Goal: Navigation & Orientation: Find specific page/section

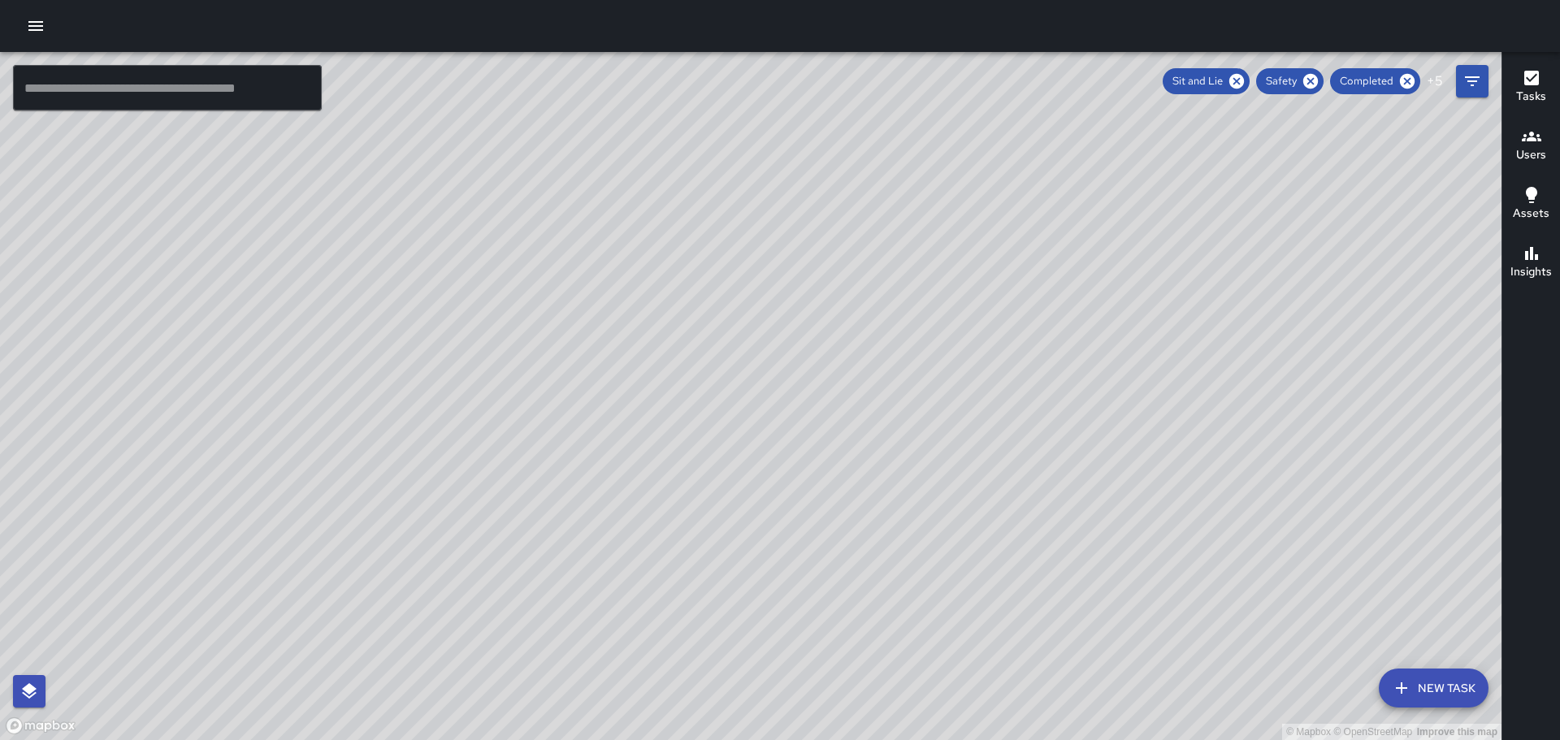
scroll to position [3169, 0]
click at [1412, 79] on icon at bounding box center [1407, 81] width 15 height 15
click at [1350, 77] on icon at bounding box center [1350, 81] width 15 height 15
click at [1301, 81] on icon at bounding box center [1293, 81] width 15 height 15
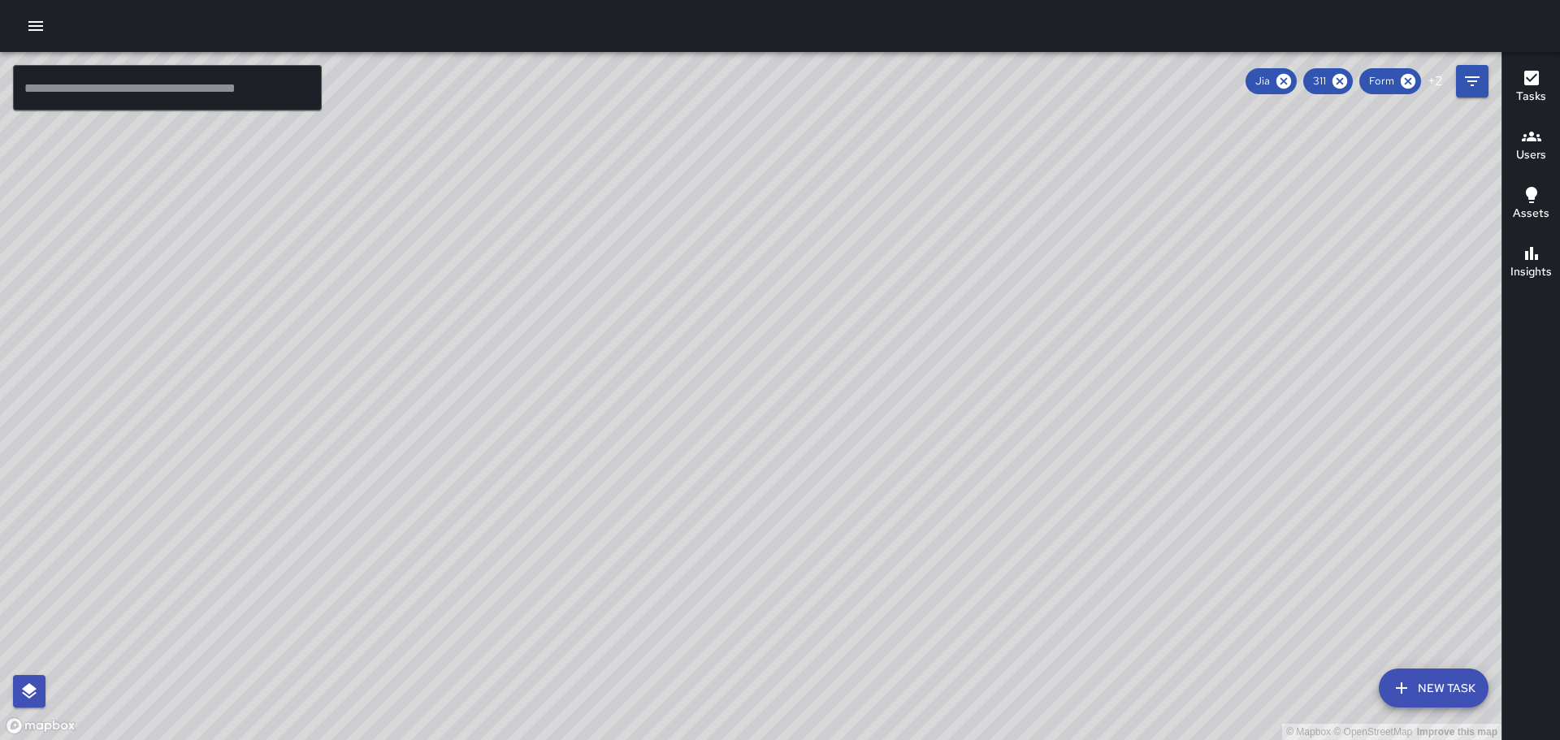
scroll to position [6110, 0]
click at [1364, 80] on span "Form" at bounding box center [1382, 81] width 45 height 16
click at [1417, 79] on icon at bounding box center [1408, 81] width 18 height 18
click at [1415, 80] on icon at bounding box center [1411, 81] width 15 height 15
click at [1321, 79] on icon at bounding box center [1321, 81] width 18 height 18
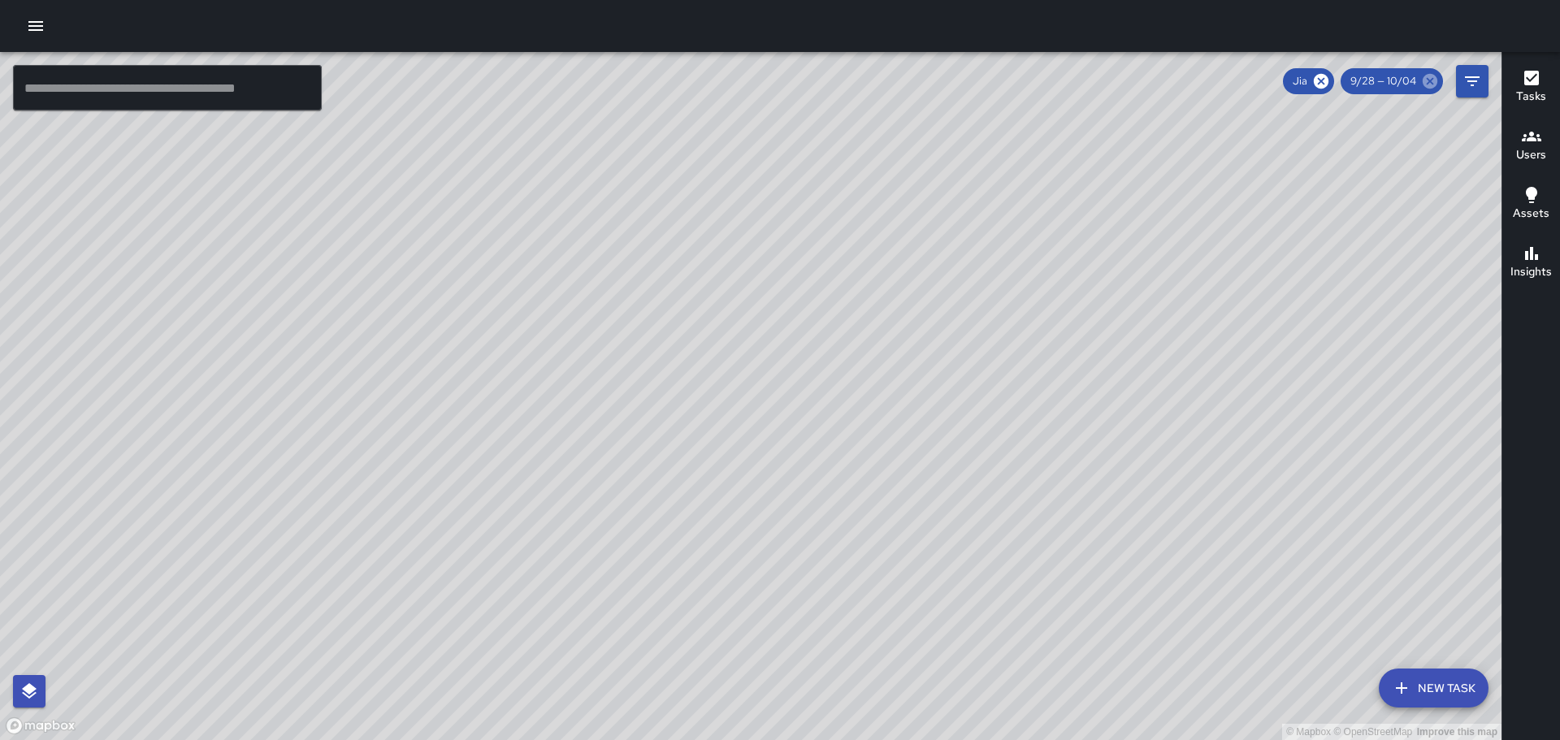
click at [1438, 79] on icon at bounding box center [1430, 81] width 18 height 18
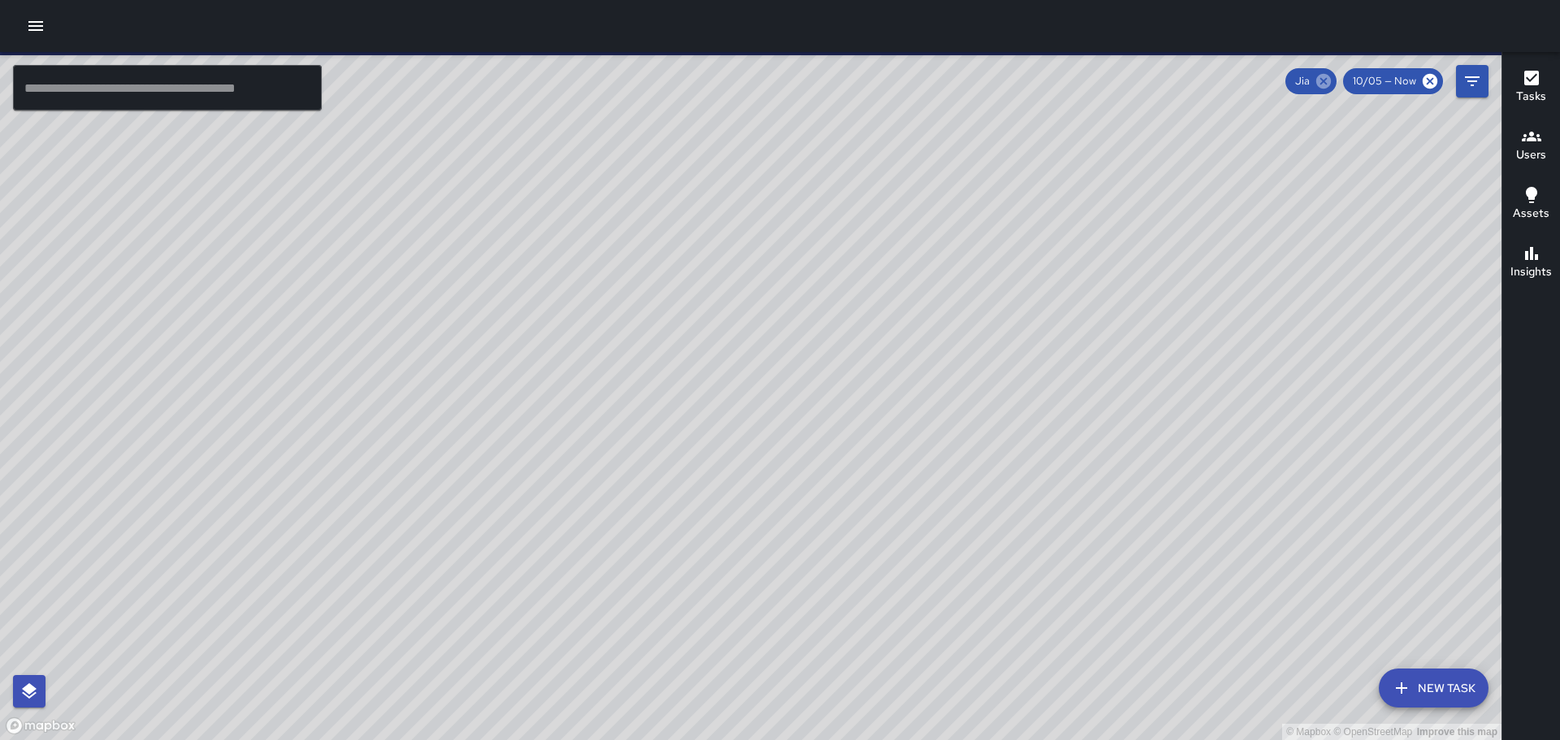
scroll to position [2352, 0]
click at [1331, 80] on icon at bounding box center [1324, 81] width 15 height 15
click at [1428, 80] on icon at bounding box center [1430, 81] width 18 height 18
click at [38, 26] on icon "button" at bounding box center [35, 26] width 15 height 10
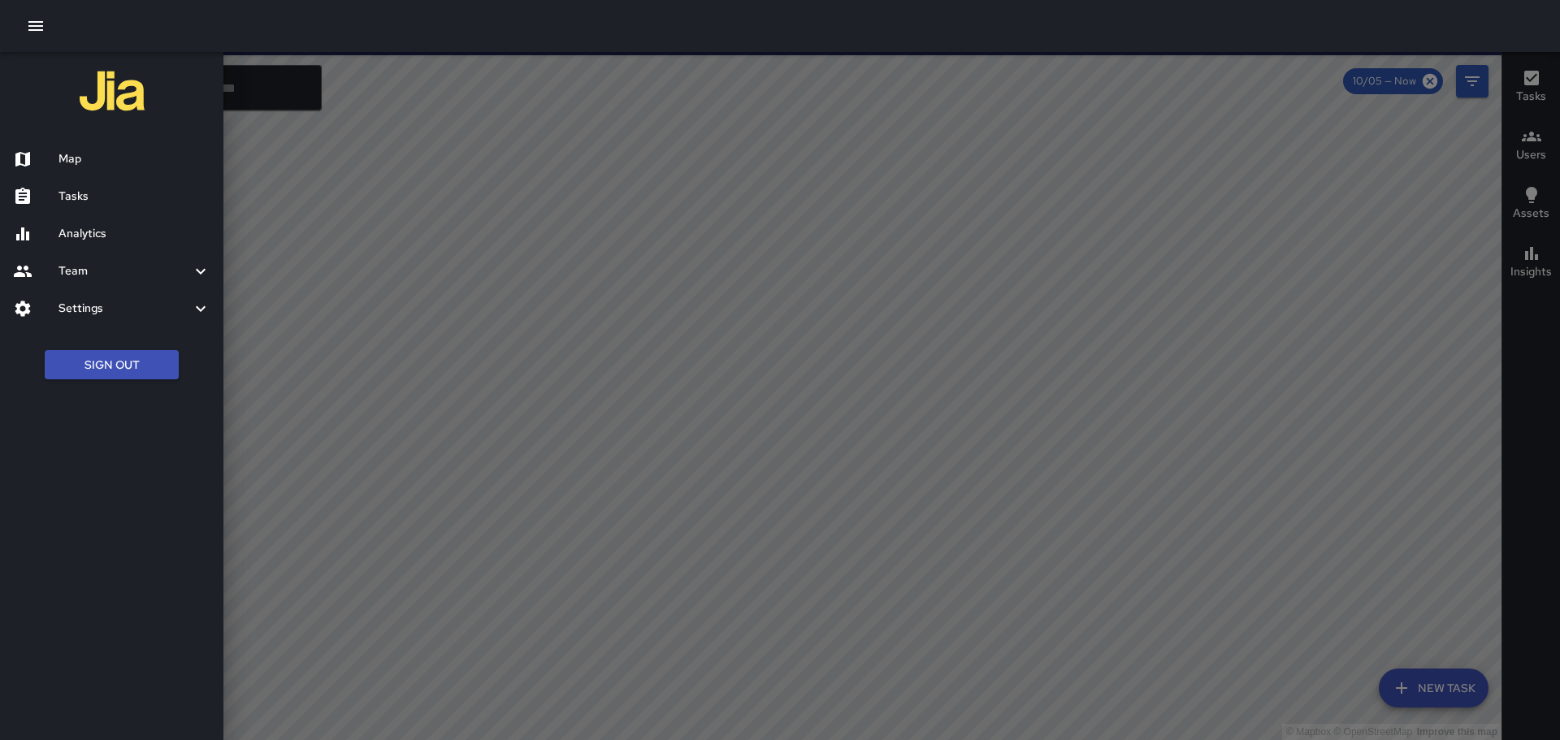
click at [119, 232] on h6 "Analytics" at bounding box center [135, 234] width 152 height 18
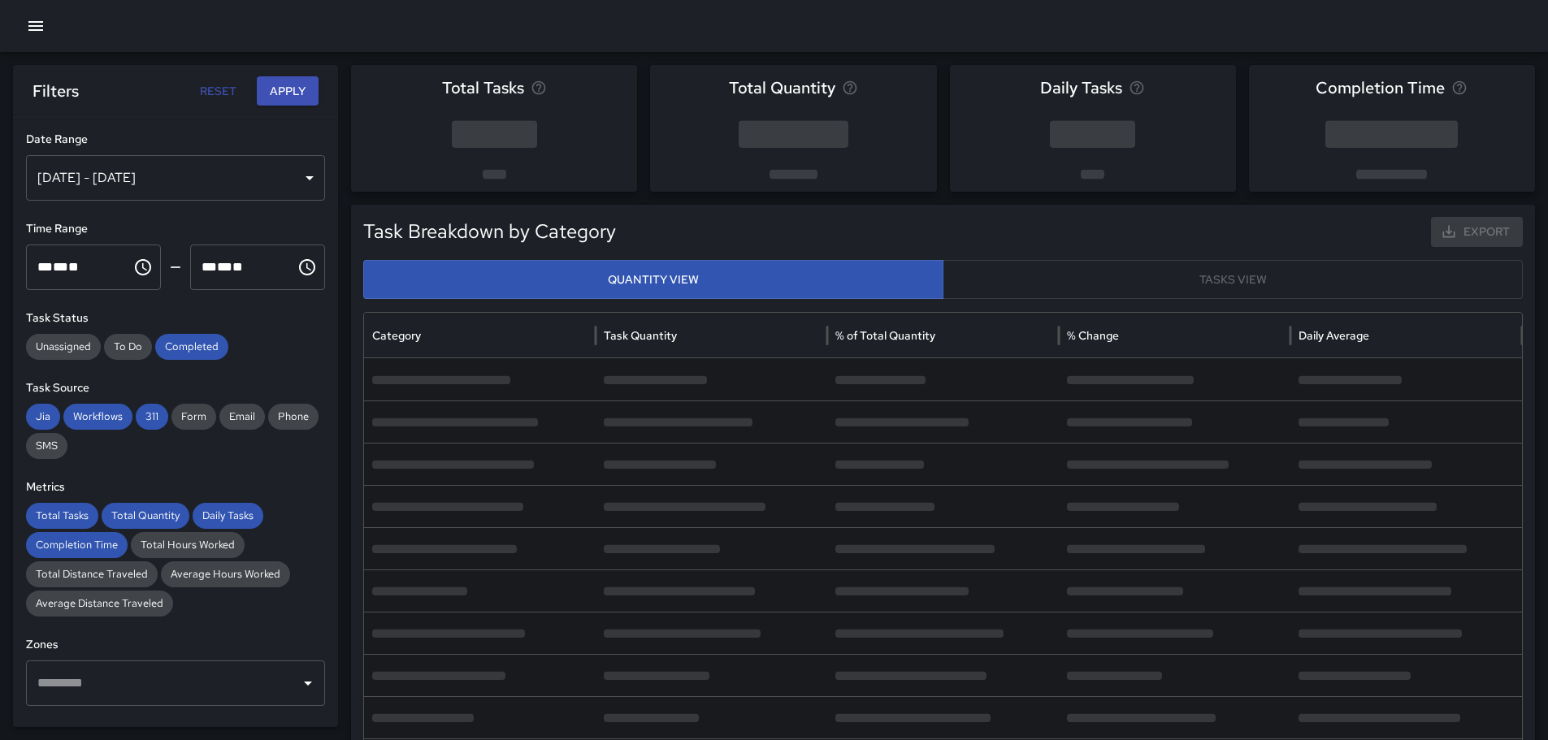
click at [43, 25] on icon "button" at bounding box center [35, 26] width 15 height 10
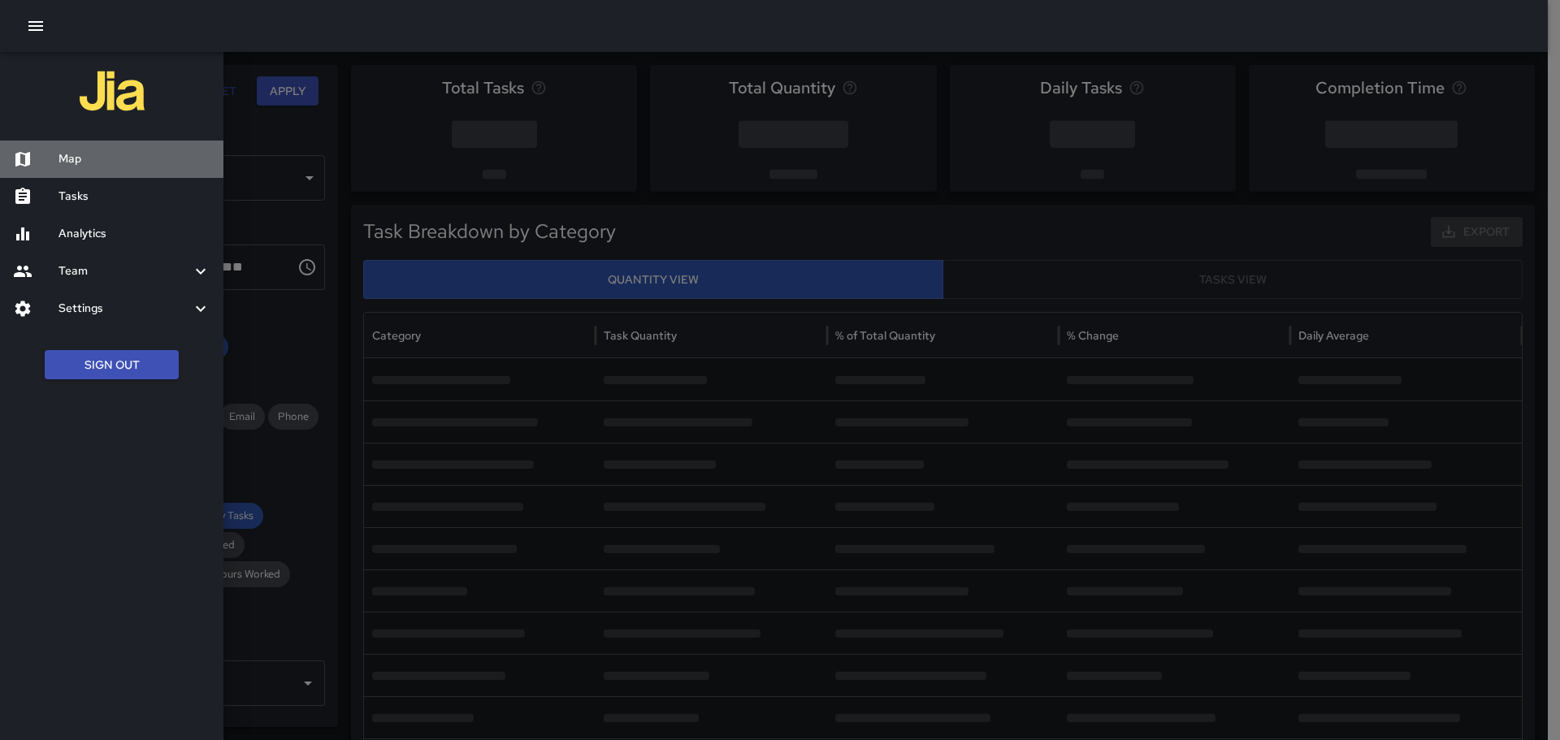
click at [102, 155] on h6 "Map" at bounding box center [135, 159] width 152 height 18
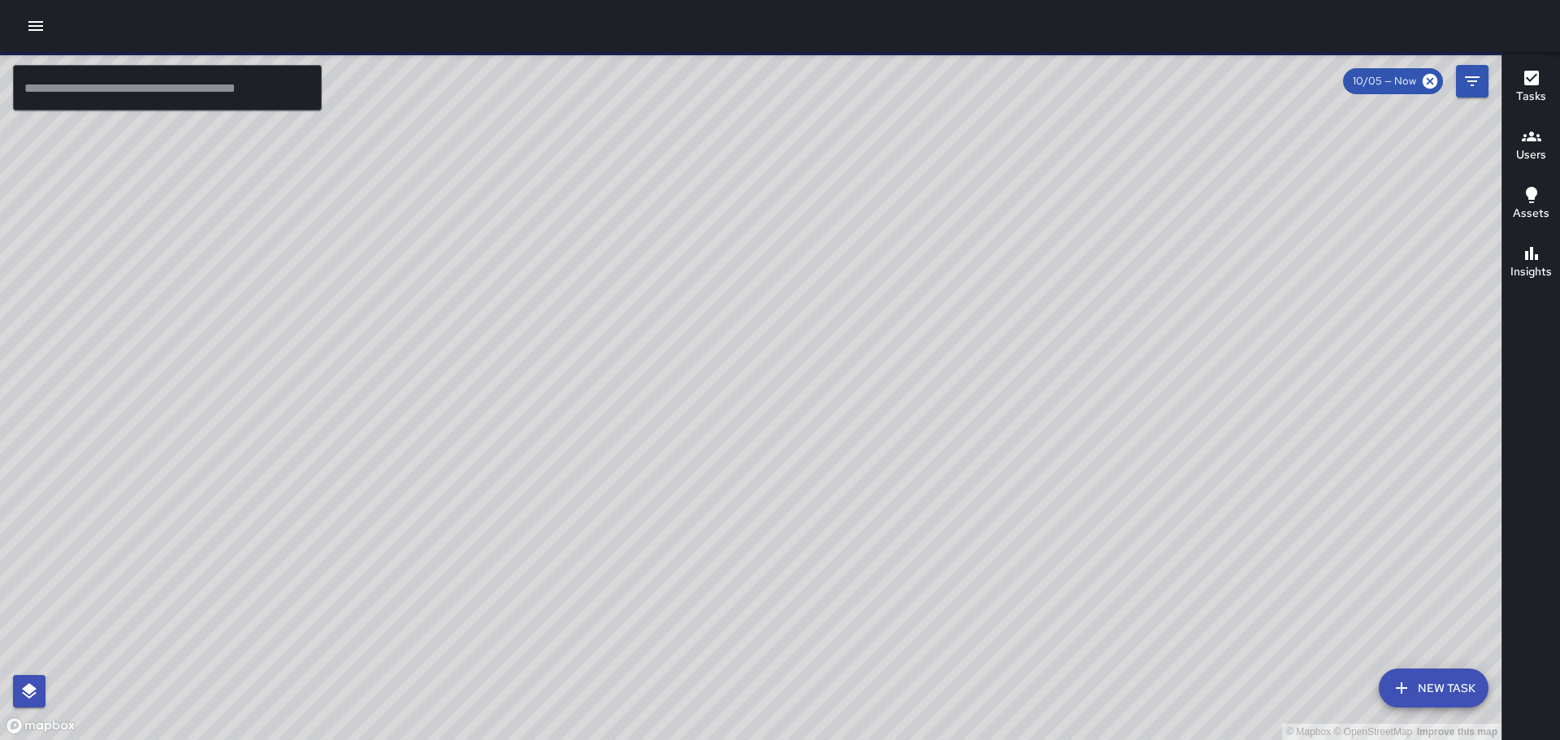
drag, startPoint x: 889, startPoint y: 357, endPoint x: 1233, endPoint y: 315, distance: 346.4
click at [1236, 315] on div "© Mapbox © OpenStreetMap Improve this map" at bounding box center [751, 396] width 1502 height 688
drag, startPoint x: 620, startPoint y: 324, endPoint x: 846, endPoint y: 315, distance: 226.1
click at [871, 350] on div "© Mapbox © OpenStreetMap Improve this map" at bounding box center [751, 396] width 1502 height 688
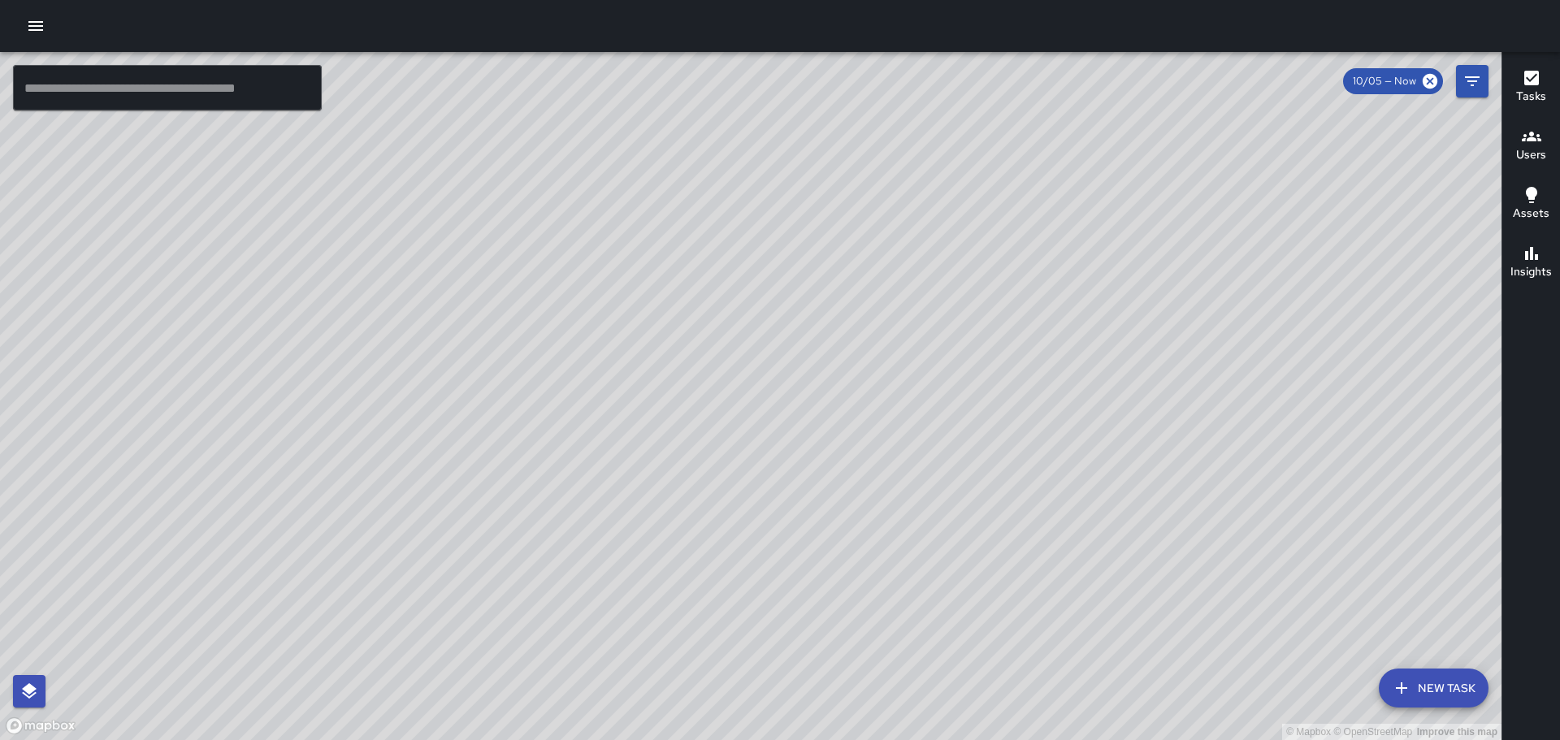
drag, startPoint x: 925, startPoint y: 479, endPoint x: 920, endPoint y: 297, distance: 182.9
click at [916, 296] on div "© Mapbox © OpenStreetMap Improve this map" at bounding box center [751, 396] width 1502 height 688
drag, startPoint x: 560, startPoint y: 325, endPoint x: 1139, endPoint y: 291, distance: 579.6
click at [1161, 289] on div "© Mapbox © OpenStreetMap Improve this map" at bounding box center [751, 396] width 1502 height 688
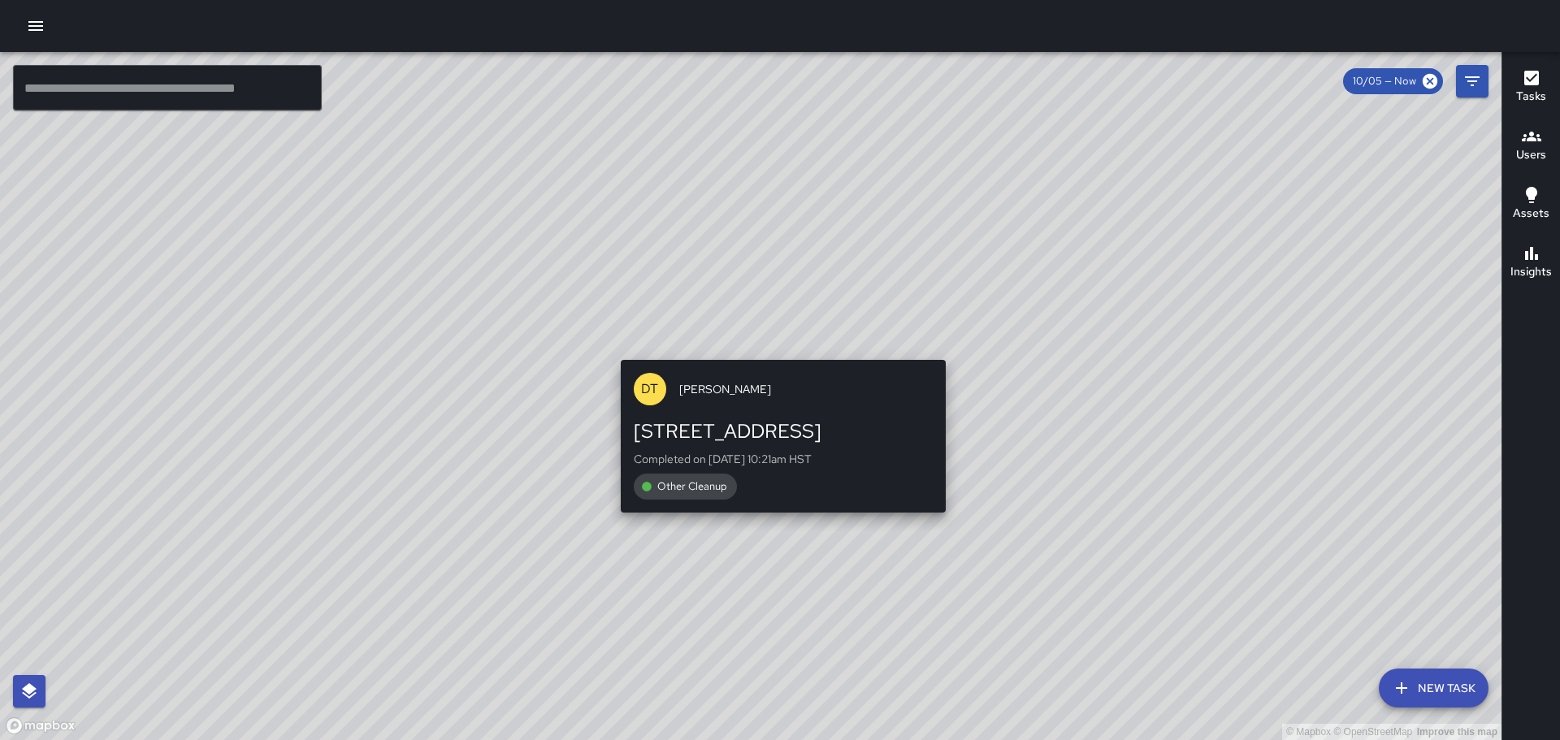
drag, startPoint x: 443, startPoint y: 285, endPoint x: 809, endPoint y: 358, distance: 373.7
click at [784, 359] on div "© Mapbox © OpenStreetMap Improve this map [PERSON_NAME] [PERSON_NAME] [STREET_A…" at bounding box center [751, 396] width 1502 height 688
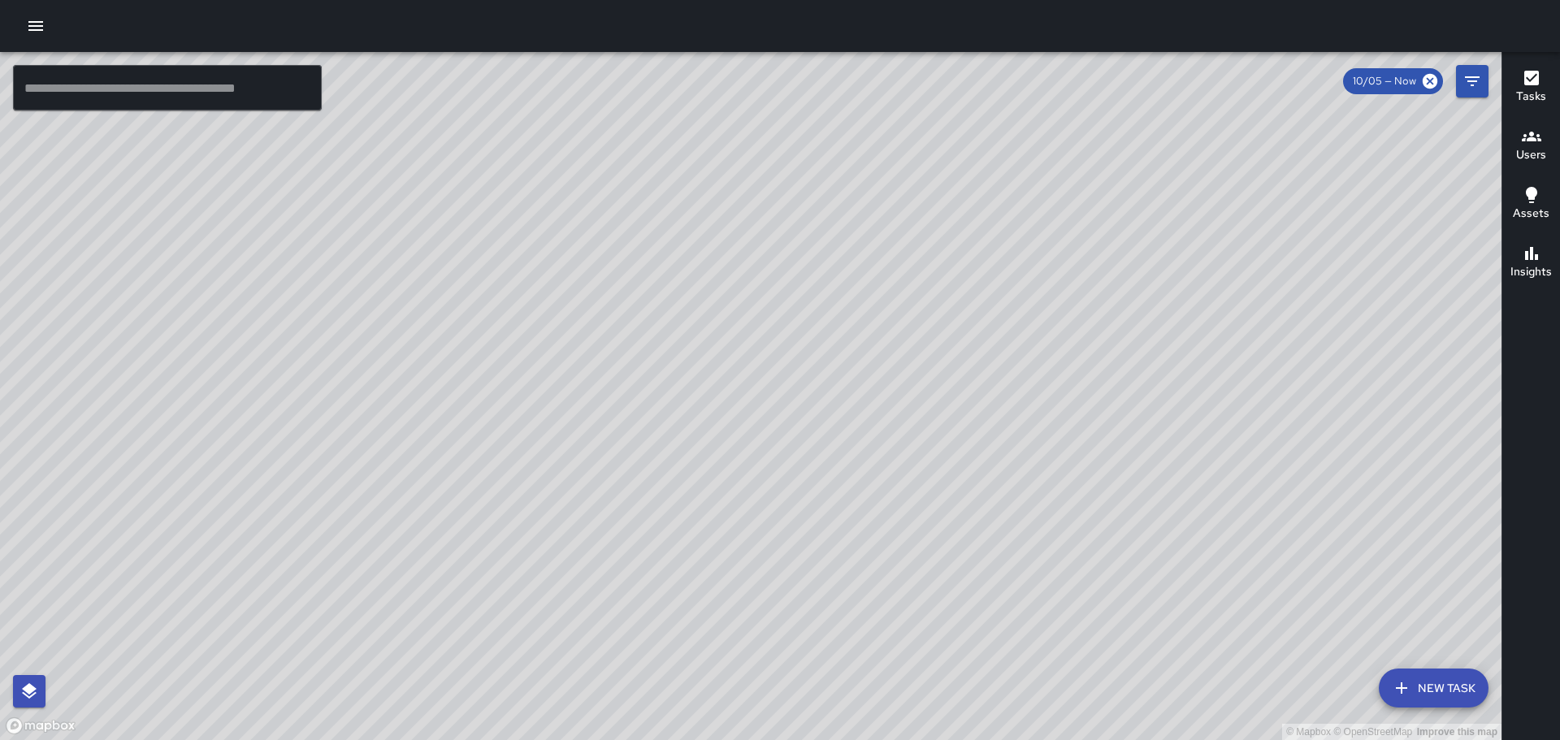
drag, startPoint x: 1116, startPoint y: 462, endPoint x: 903, endPoint y: 193, distance: 343.1
click at [873, 201] on div "© Mapbox © OpenStreetMap Improve this map" at bounding box center [751, 396] width 1502 height 688
drag, startPoint x: 901, startPoint y: 375, endPoint x: 837, endPoint y: 201, distance: 186.1
click at [799, 197] on div "© Mapbox © OpenStreetMap Improve this map" at bounding box center [751, 396] width 1502 height 688
drag, startPoint x: 1253, startPoint y: 420, endPoint x: 896, endPoint y: 293, distance: 378.9
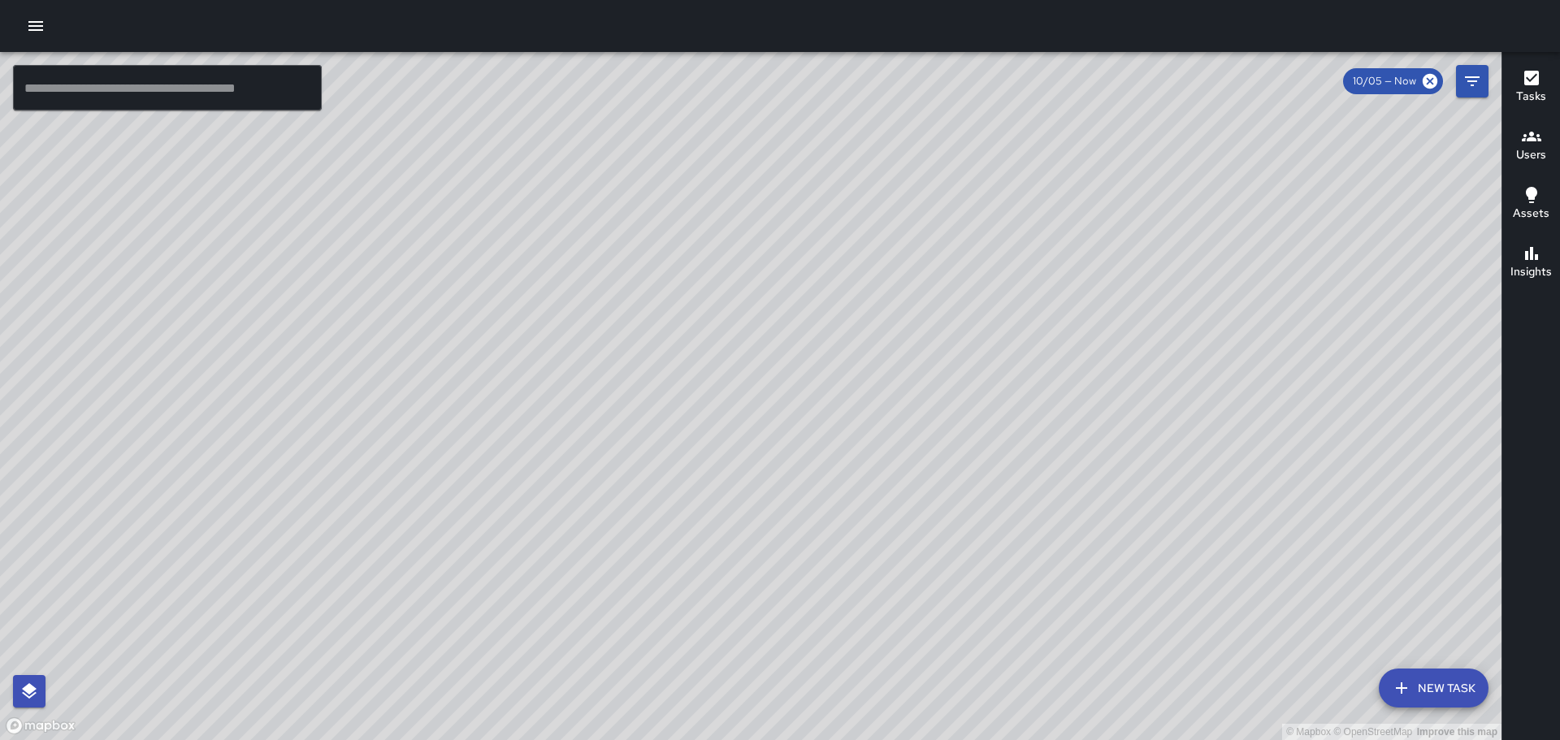
click at [899, 291] on div "© Mapbox © OpenStreetMap Improve this map" at bounding box center [751, 396] width 1502 height 688
drag, startPoint x: 1052, startPoint y: 435, endPoint x: 568, endPoint y: 222, distance: 528.3
click at [568, 222] on div "© Mapbox © OpenStreetMap Improve this map" at bounding box center [751, 396] width 1502 height 688
drag, startPoint x: 1052, startPoint y: 468, endPoint x: 997, endPoint y: 299, distance: 177.6
click at [995, 299] on div "© Mapbox © OpenStreetMap Improve this map" at bounding box center [751, 396] width 1502 height 688
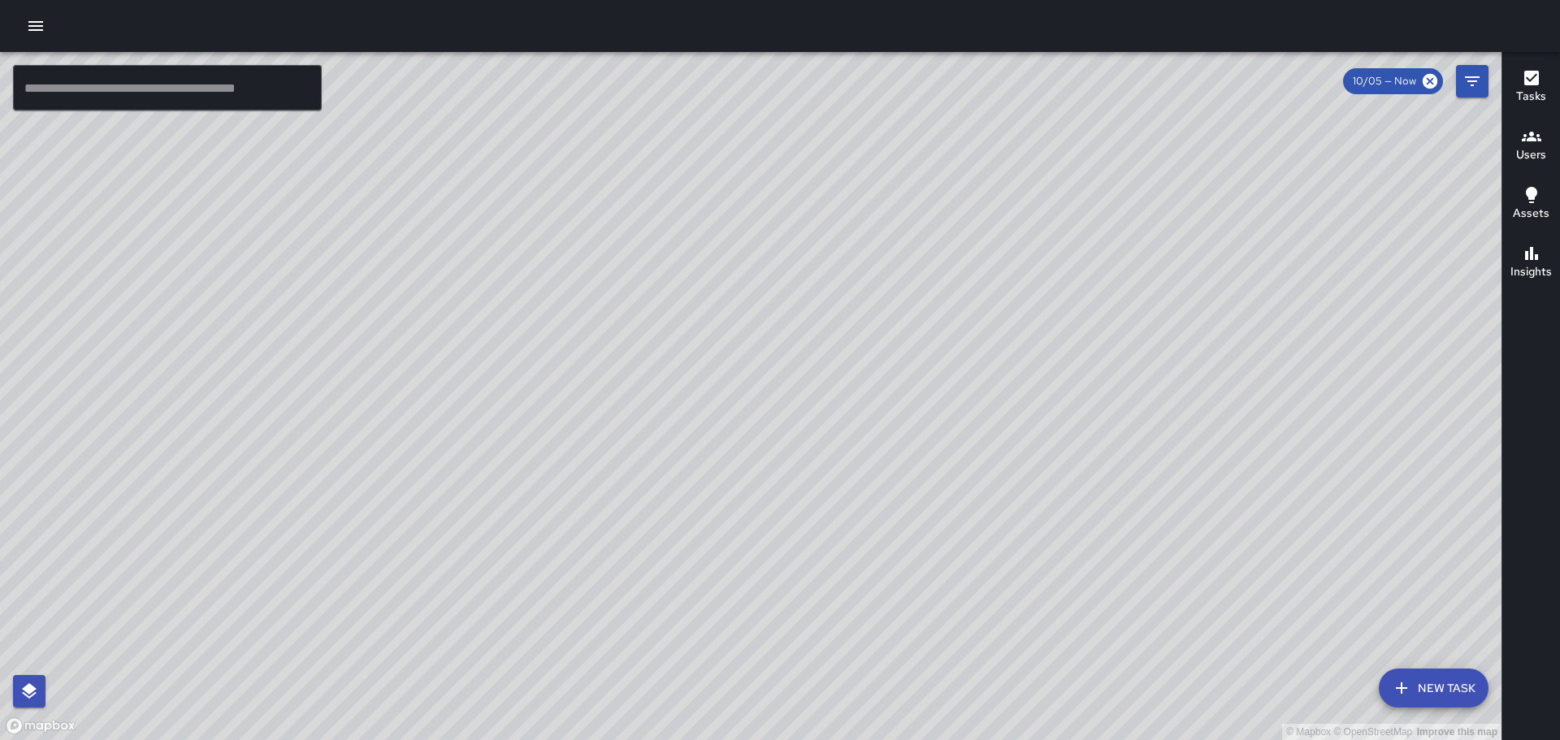
drag, startPoint x: 1096, startPoint y: 432, endPoint x: 1009, endPoint y: 286, distance: 170.2
click at [1017, 302] on div "© Mapbox © OpenStreetMap Improve this map" at bounding box center [751, 396] width 1502 height 688
click at [38, 26] on icon "button" at bounding box center [35, 26] width 15 height 10
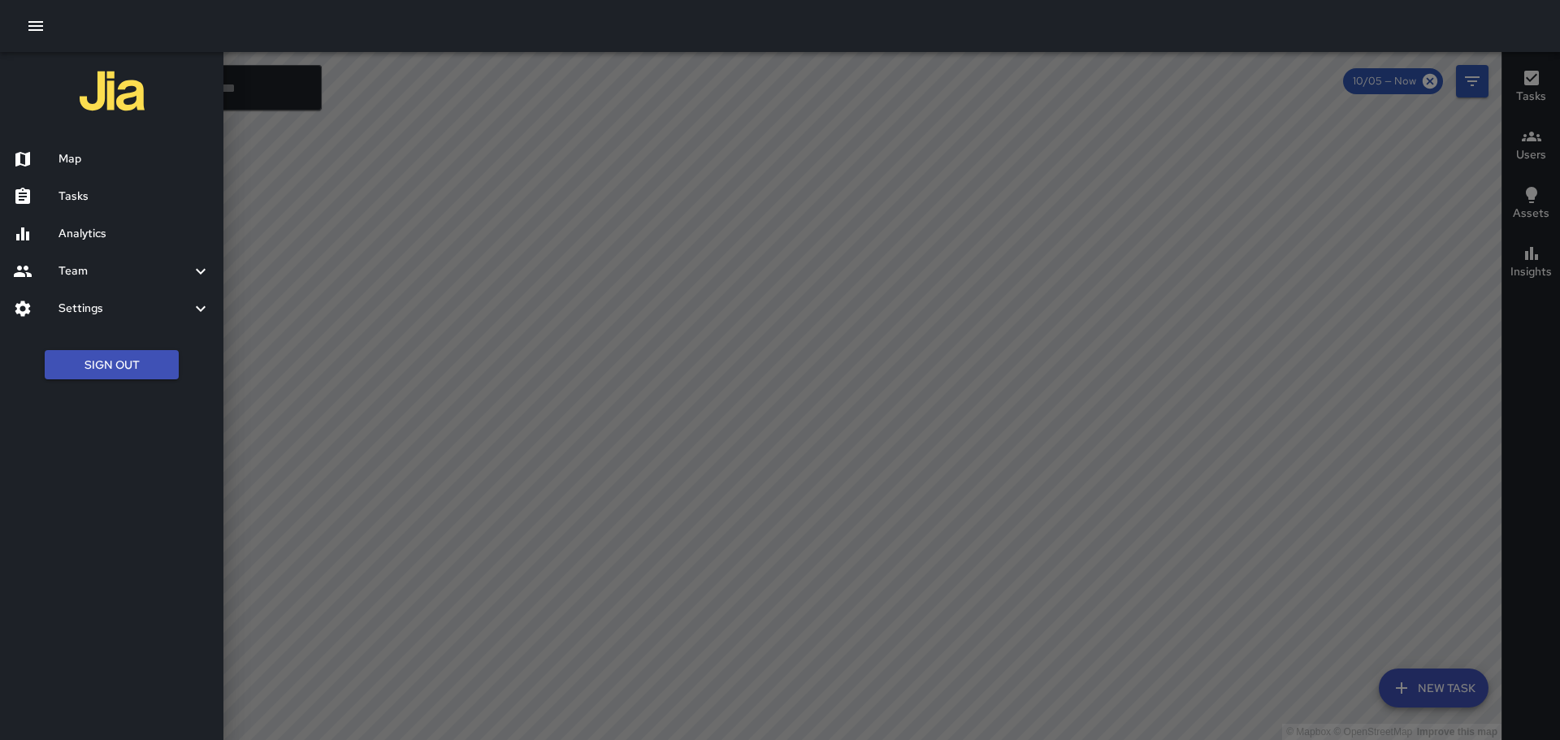
click at [119, 365] on button "Sign Out" at bounding box center [112, 365] width 134 height 30
